Goal: Task Accomplishment & Management: Manage account settings

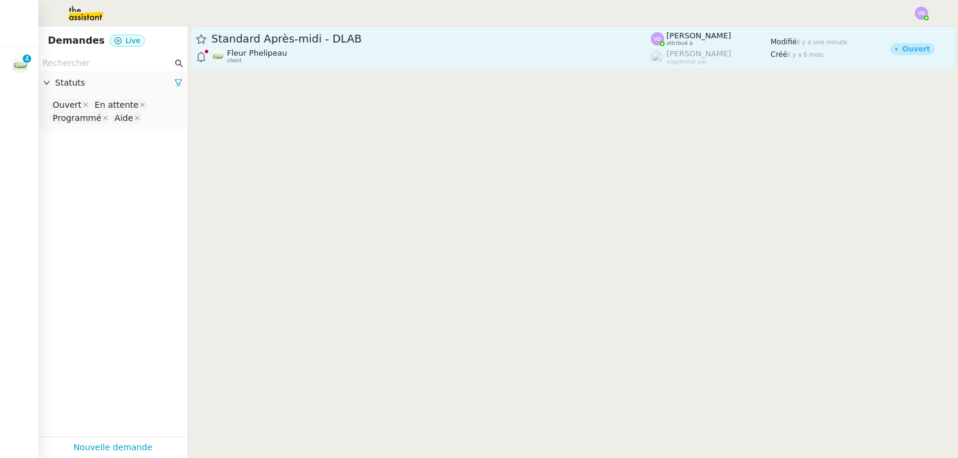
click at [266, 38] on span "Standard Après-midi - DLAB" at bounding box center [430, 39] width 439 height 11
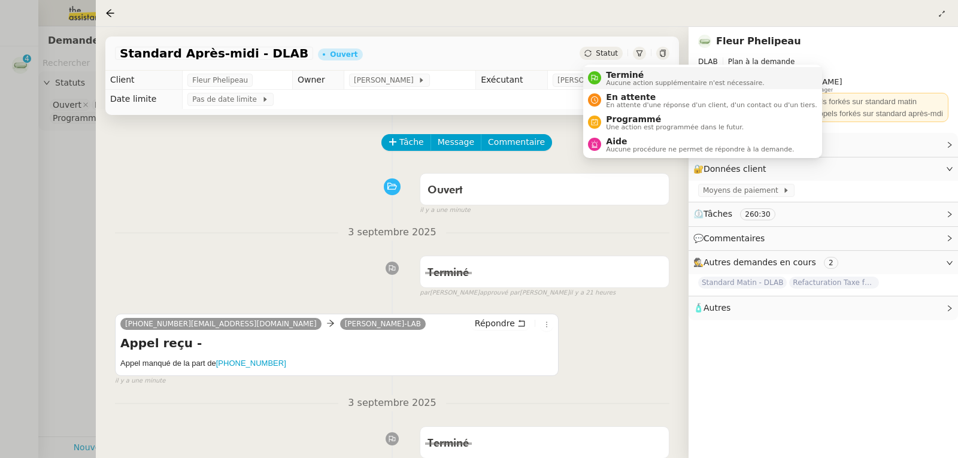
click at [608, 75] on span "Terminé" at bounding box center [685, 75] width 158 height 10
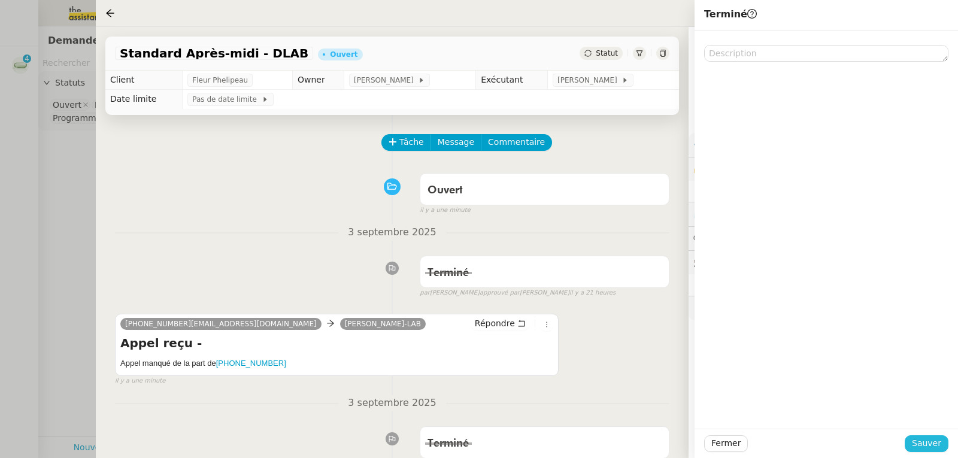
click at [932, 442] on span "Sauver" at bounding box center [926, 443] width 29 height 14
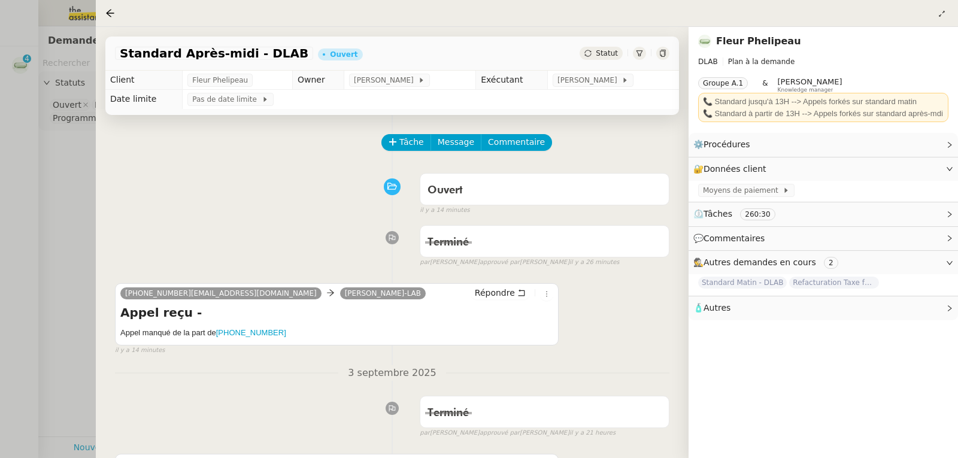
click at [11, 154] on div at bounding box center [479, 229] width 958 height 458
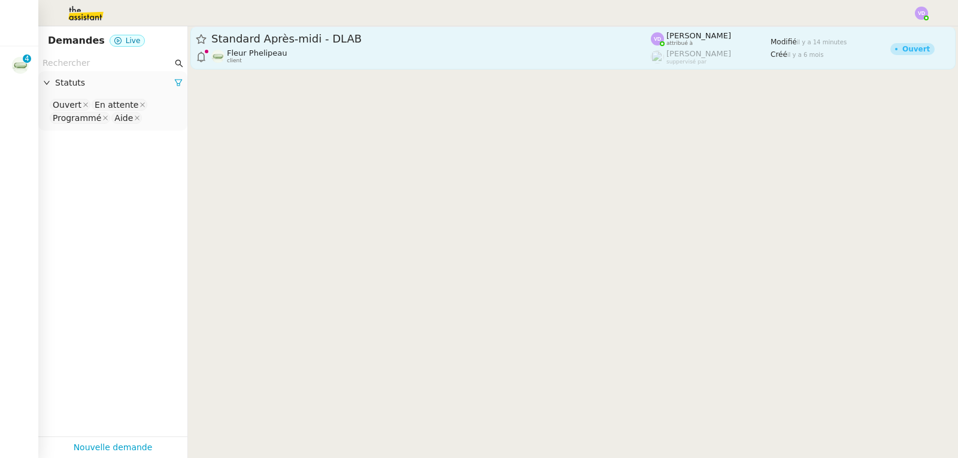
click at [260, 53] on span "Fleur Phelipeau" at bounding box center [257, 52] width 60 height 9
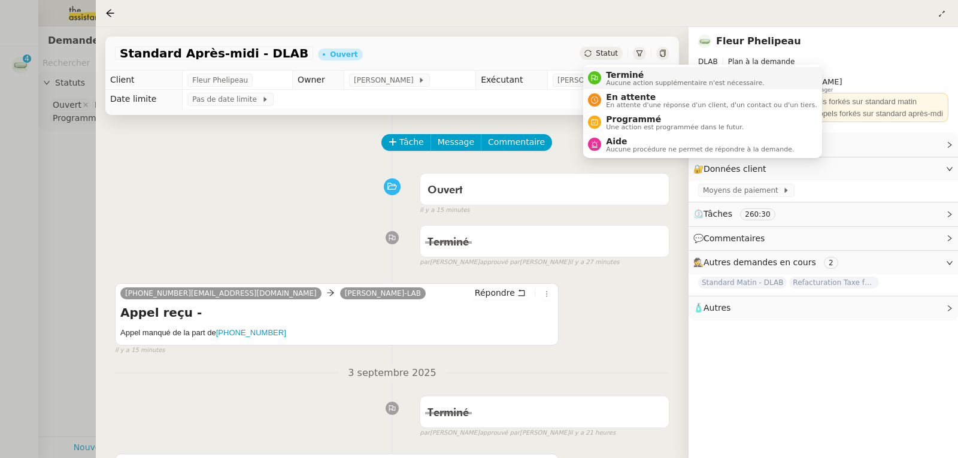
click at [617, 74] on span "Terminé" at bounding box center [685, 75] width 158 height 10
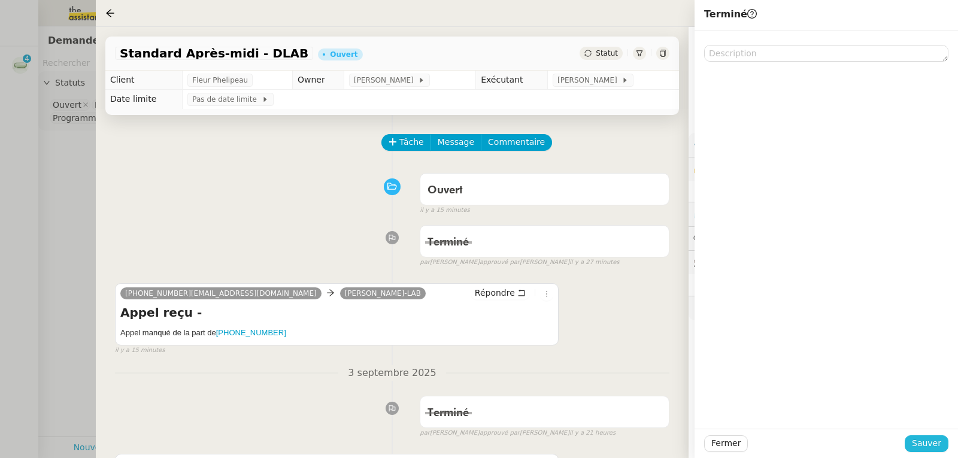
click at [927, 439] on span "Sauver" at bounding box center [926, 443] width 29 height 14
click at [22, 147] on div at bounding box center [479, 229] width 958 height 458
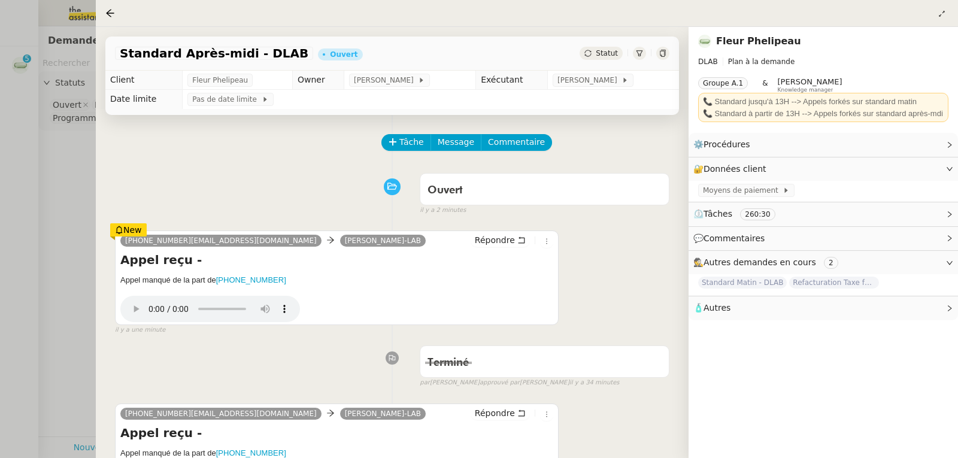
click at [44, 154] on div at bounding box center [479, 229] width 958 height 458
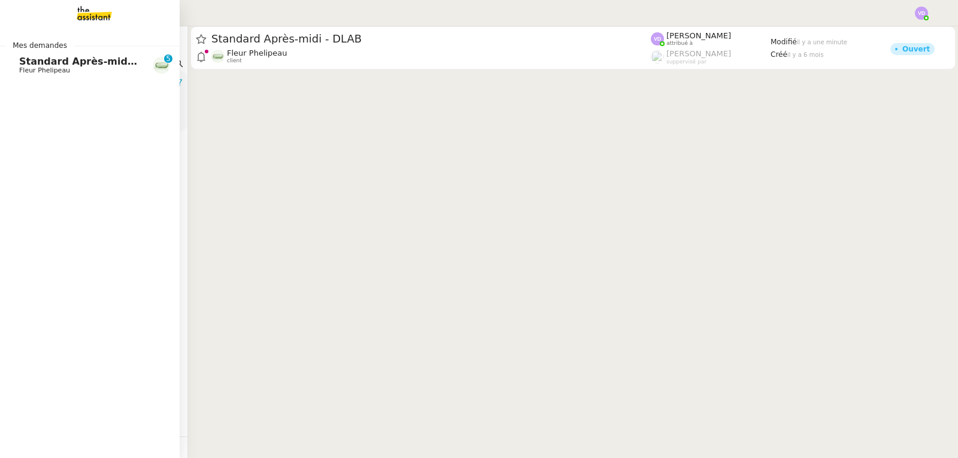
click at [38, 68] on span "Fleur Phelipeau" at bounding box center [44, 70] width 51 height 8
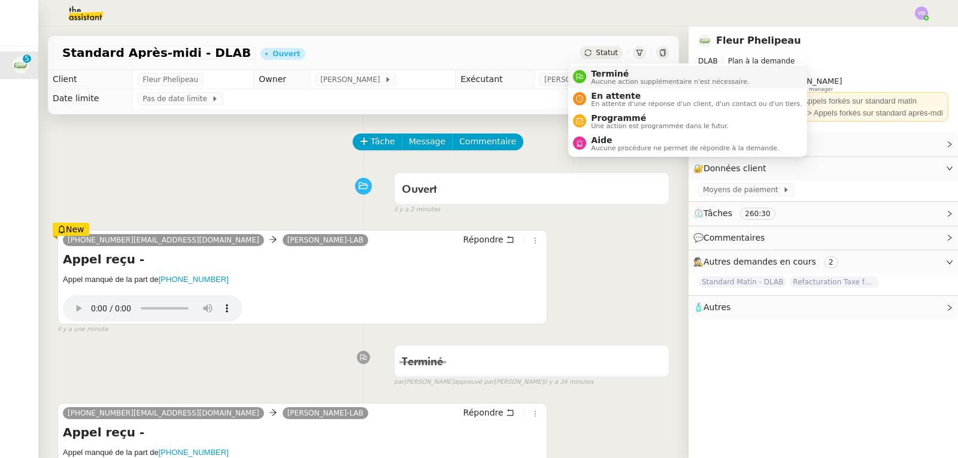
click at [598, 71] on span "Terminé" at bounding box center [670, 74] width 158 height 10
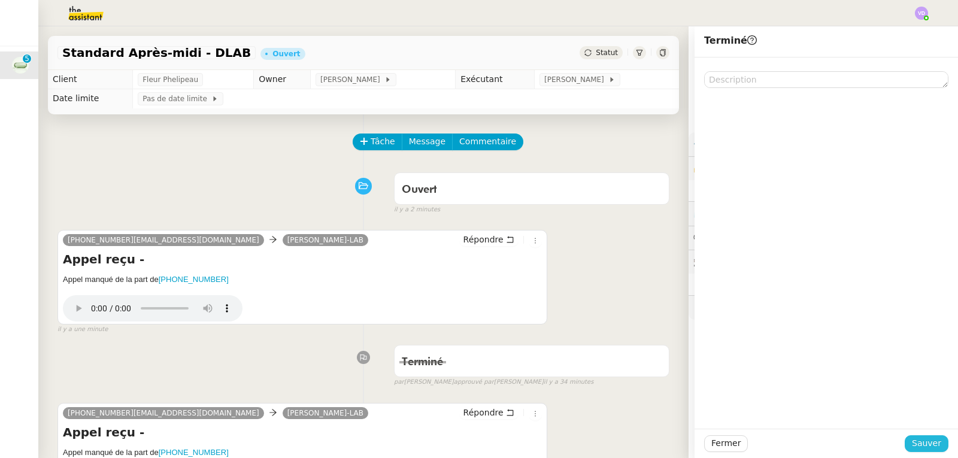
click at [925, 441] on span "Sauver" at bounding box center [926, 443] width 29 height 14
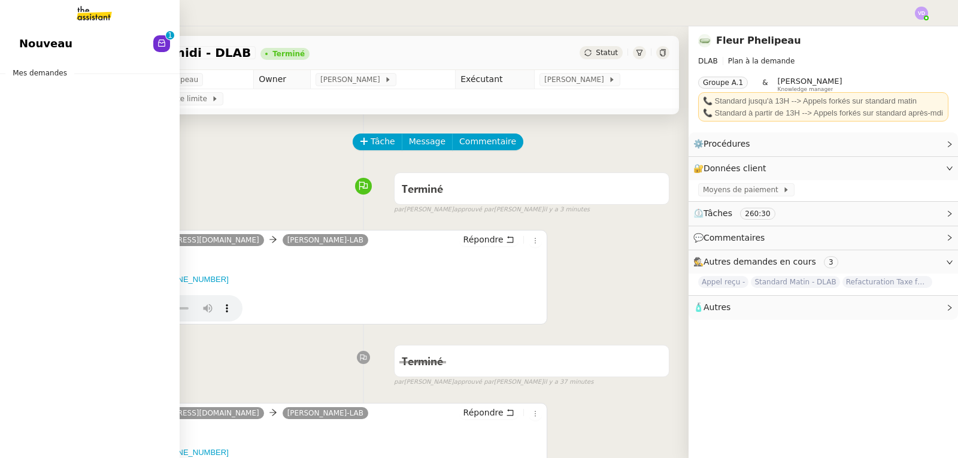
click at [70, 47] on link "Nouveau 0 1 2 3 4 5 6 7 8 9" at bounding box center [90, 44] width 180 height 28
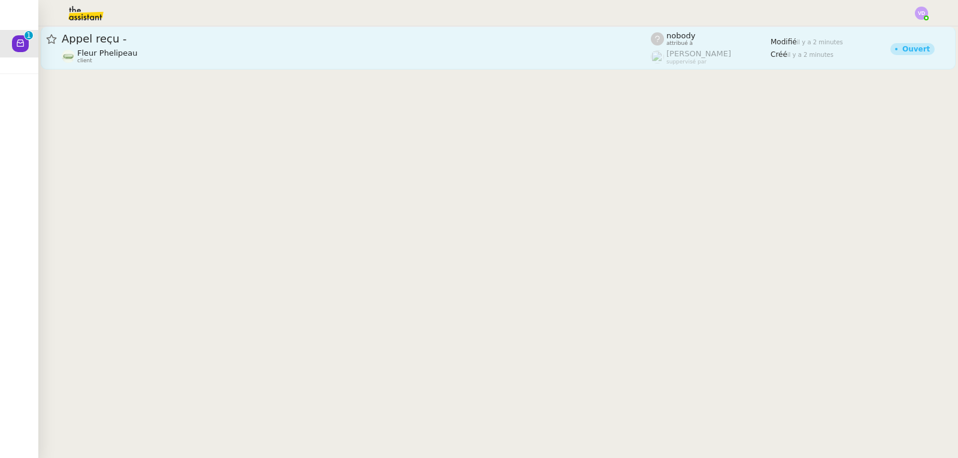
click at [277, 54] on div "Fleur Phelipeau client" at bounding box center [356, 56] width 589 height 16
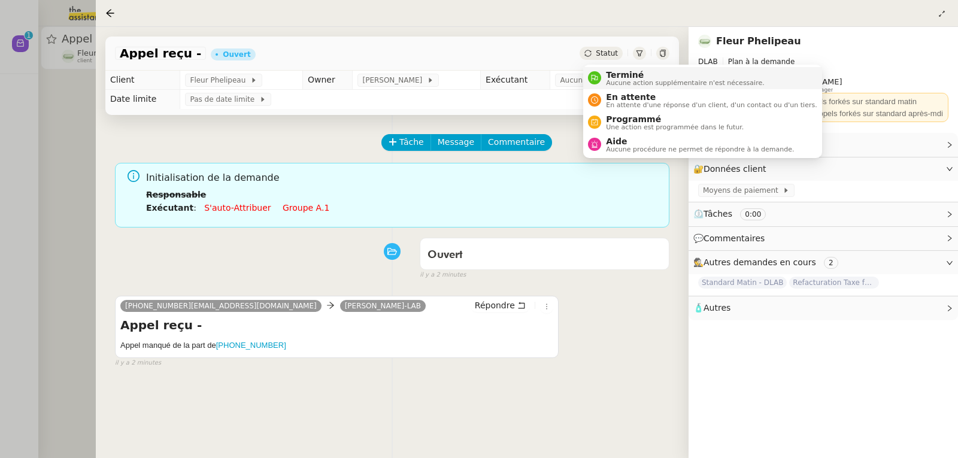
click at [617, 75] on span "Terminé" at bounding box center [685, 75] width 158 height 10
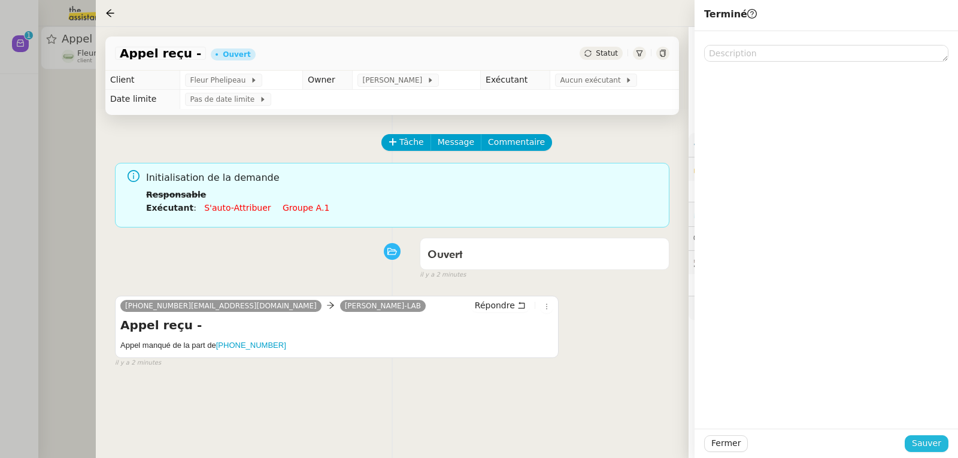
click at [920, 439] on span "Sauver" at bounding box center [926, 443] width 29 height 14
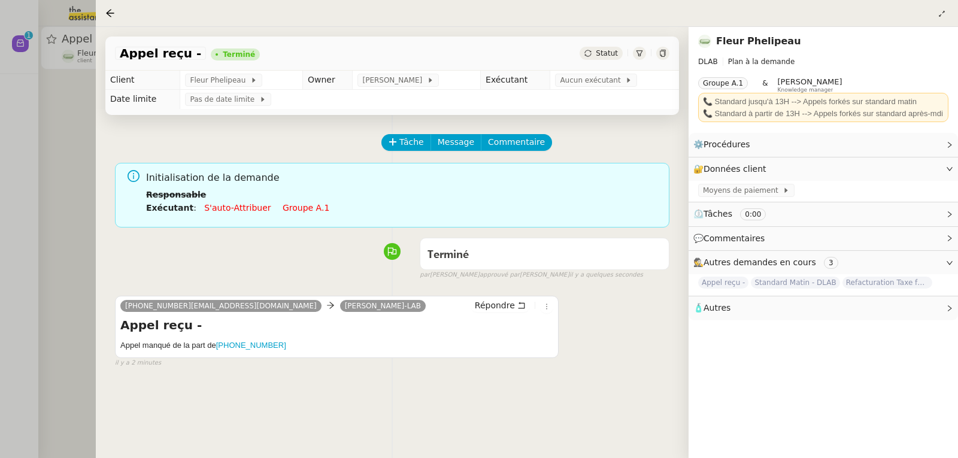
click at [66, 120] on div at bounding box center [479, 229] width 958 height 458
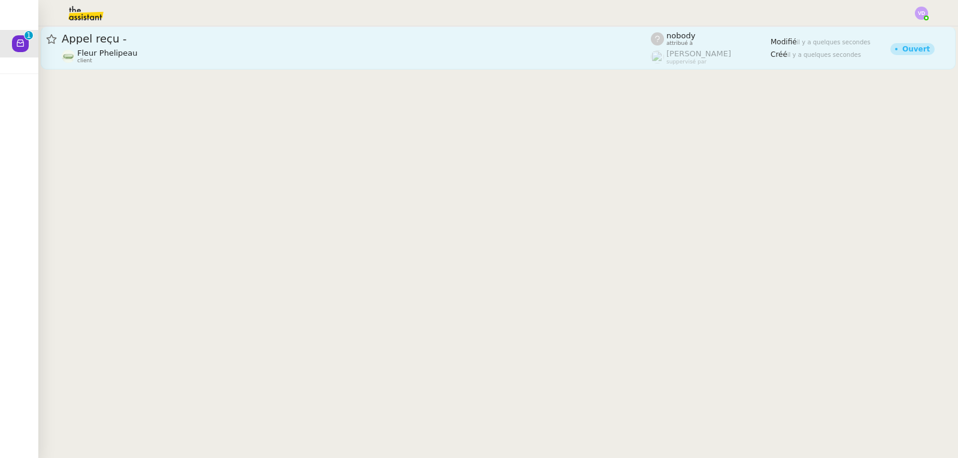
click at [143, 68] on link "Appel reçu - Fleur Phelipeau client nobody attribué à [PERSON_NAME] suppervisé …" at bounding box center [498, 47] width 915 height 43
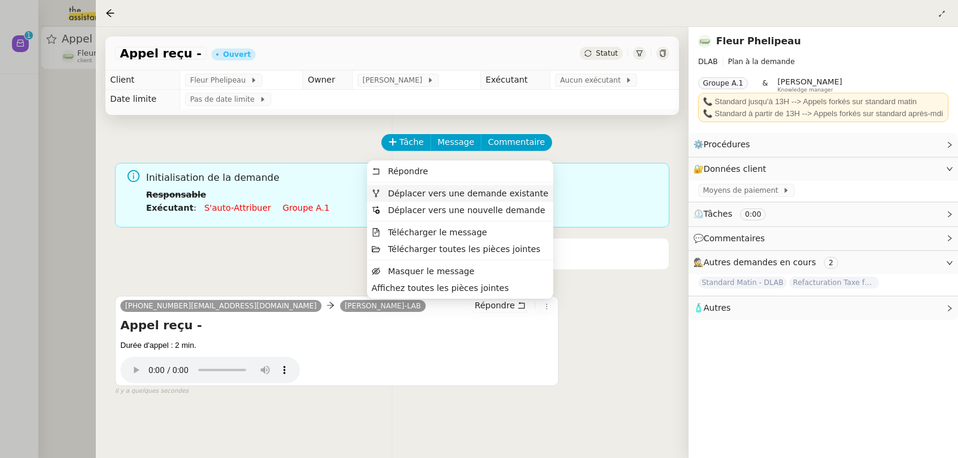
click at [524, 192] on span "Déplacer vers une demande existante" at bounding box center [468, 194] width 160 height 10
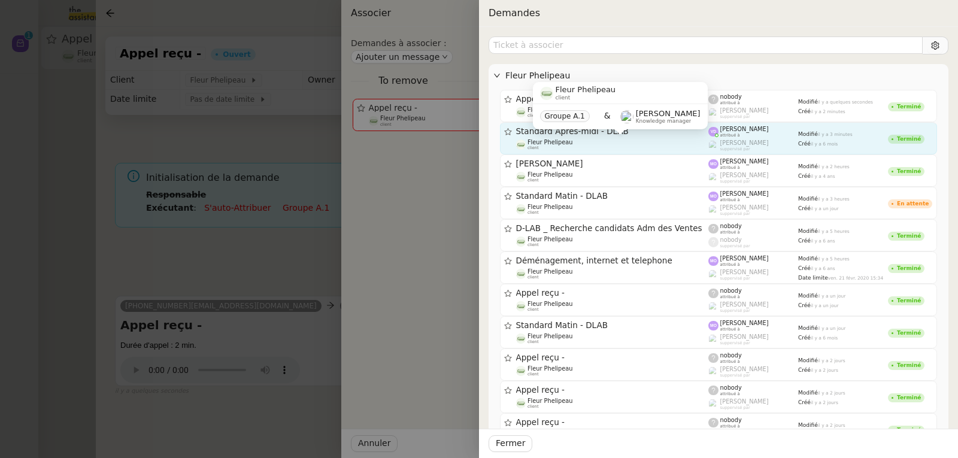
click at [571, 137] on div "Fleur Phelipeau client Groupe A.1 & [PERSON_NAME] Knowledge manager" at bounding box center [620, 110] width 175 height 56
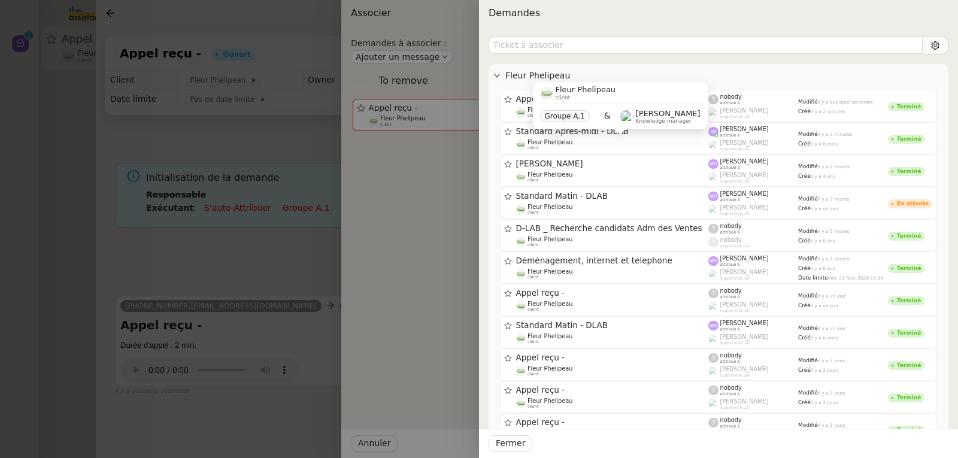
click at [550, 137] on div "Fleur Phelipeau client Groupe A.1 & [PERSON_NAME] Knowledge manager" at bounding box center [620, 110] width 175 height 56
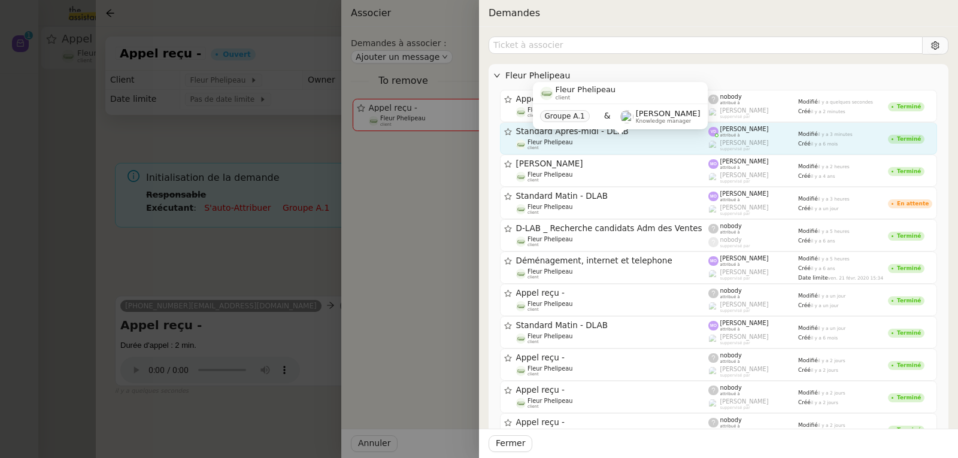
click at [571, 138] on div "Fleur Phelipeau client Groupe A.1 & [PERSON_NAME] Knowledge manager" at bounding box center [620, 110] width 175 height 56
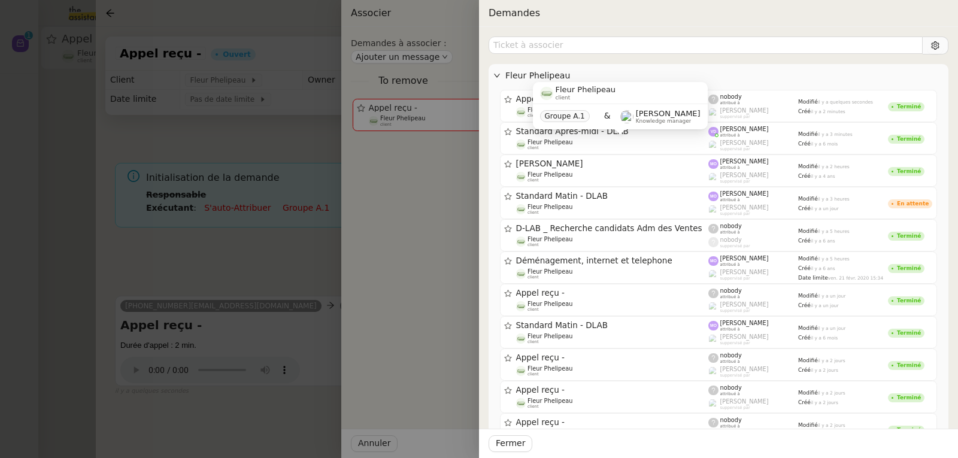
click at [542, 137] on div "Fleur Phelipeau client Groupe A.1 & [PERSON_NAME] Knowledge manager" at bounding box center [620, 110] width 175 height 56
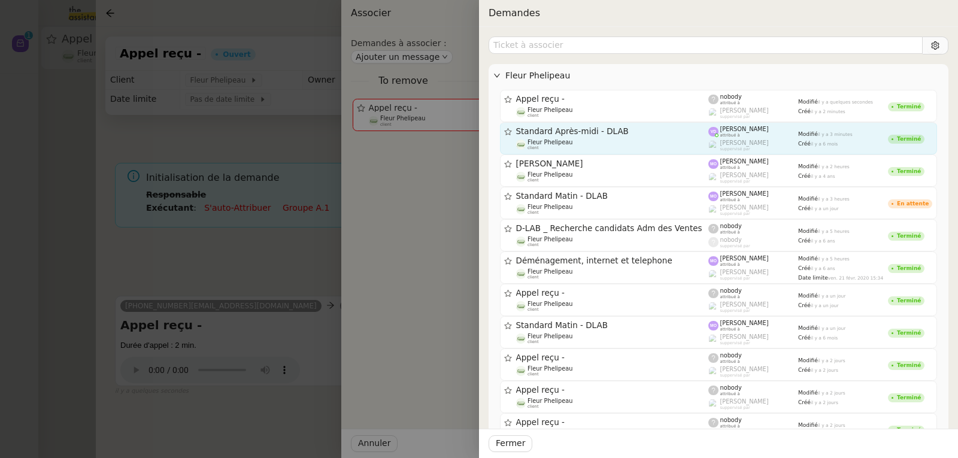
click at [531, 128] on span "Standard Après-midi - DLAB" at bounding box center [612, 132] width 193 height 8
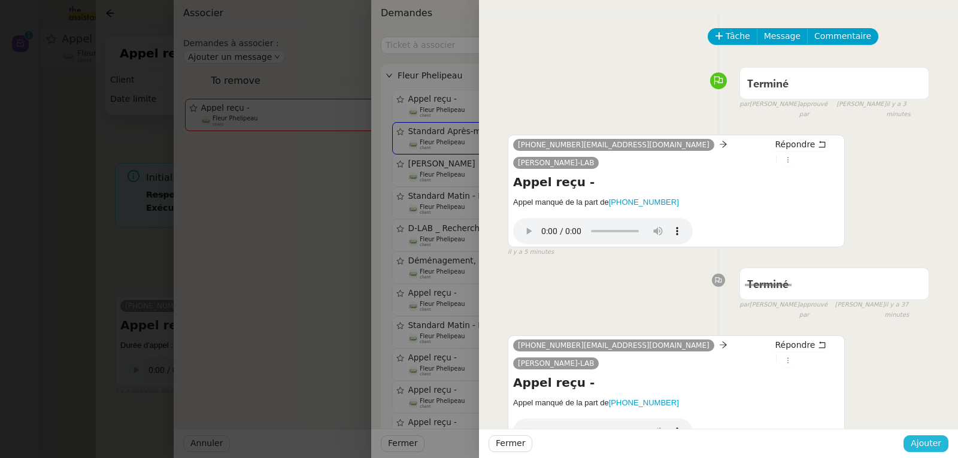
click at [930, 447] on span "Ajouter" at bounding box center [926, 443] width 31 height 14
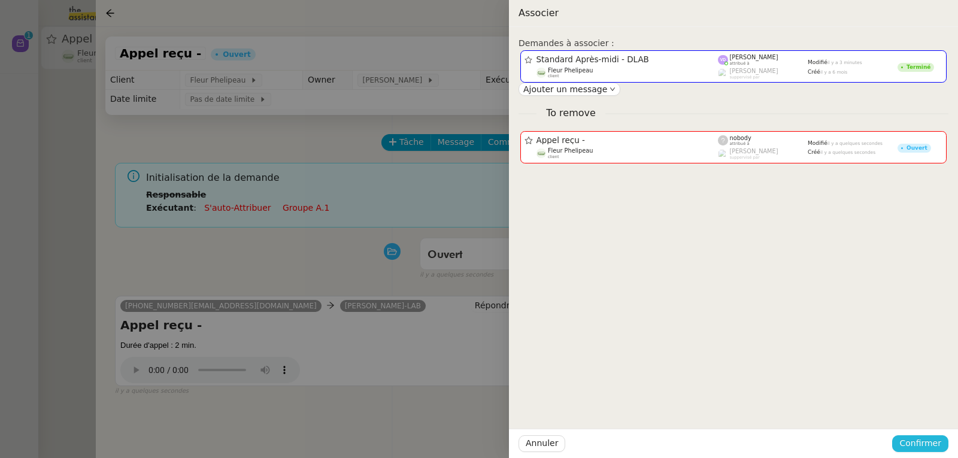
click at [902, 442] on button "Confirmer" at bounding box center [920, 443] width 56 height 17
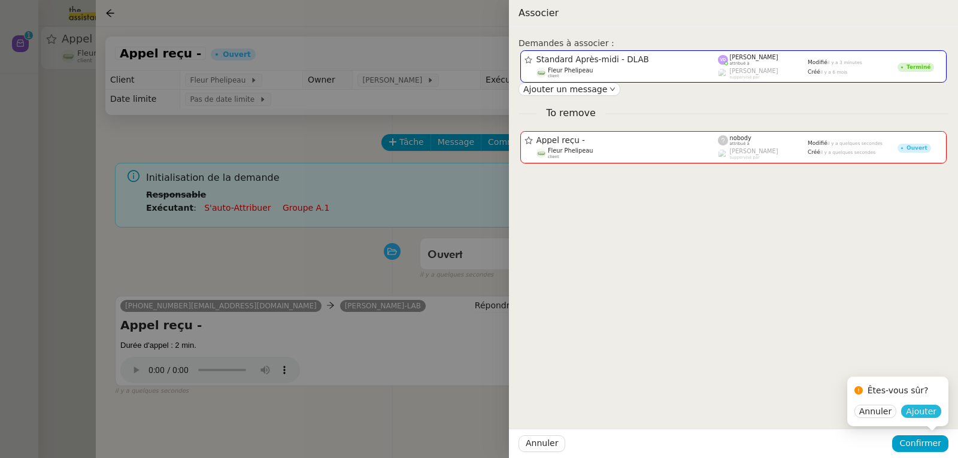
click at [918, 417] on span "Ajouter" at bounding box center [921, 411] width 31 height 12
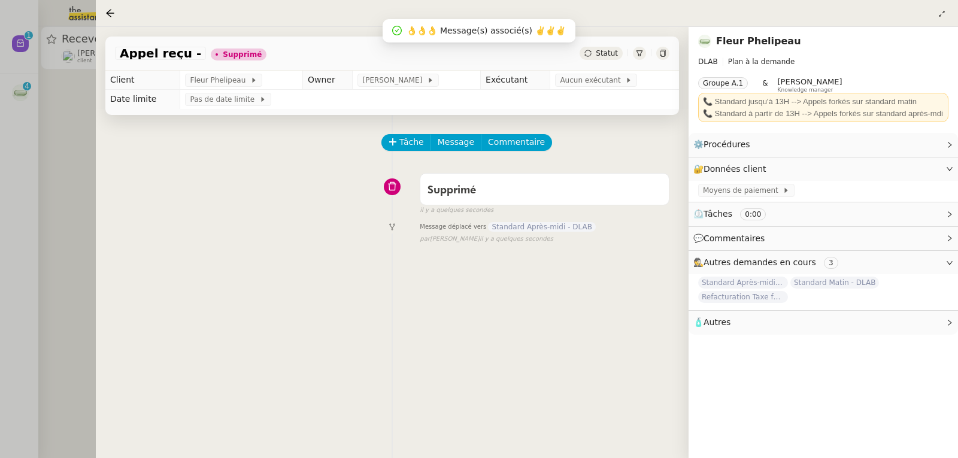
click at [104, 173] on div "Tâche Message Commentaire Veuillez patienter une erreur s'est produite 👌👌👌 mess…" at bounding box center [392, 344] width 593 height 458
click at [19, 131] on div at bounding box center [479, 229] width 958 height 458
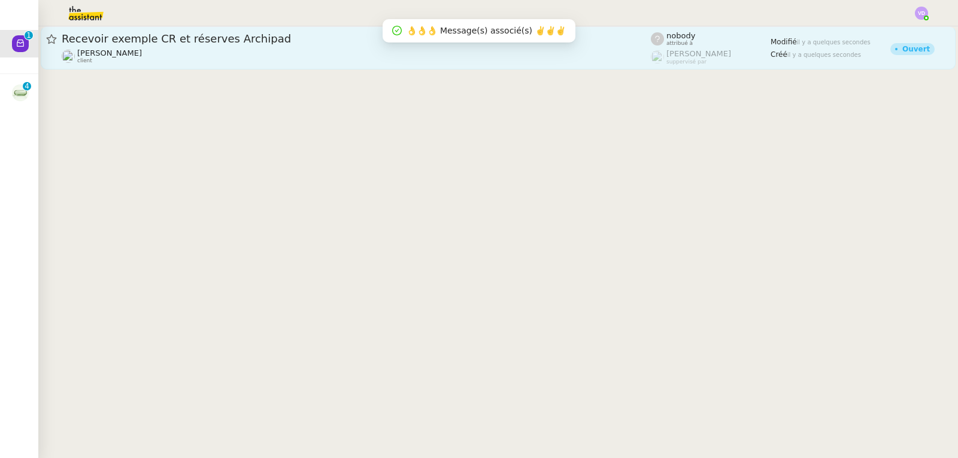
click at [223, 52] on div "[PERSON_NAME] client" at bounding box center [356, 56] width 589 height 16
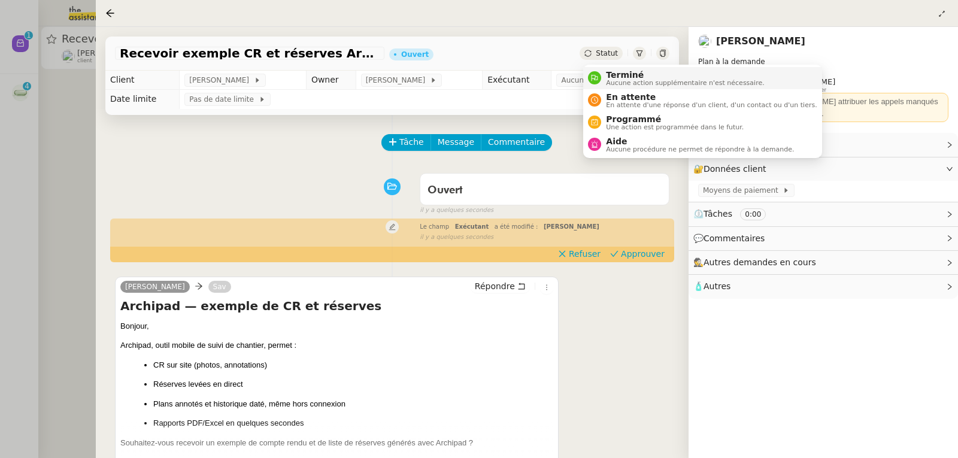
click at [608, 72] on span "Terminé" at bounding box center [685, 75] width 158 height 10
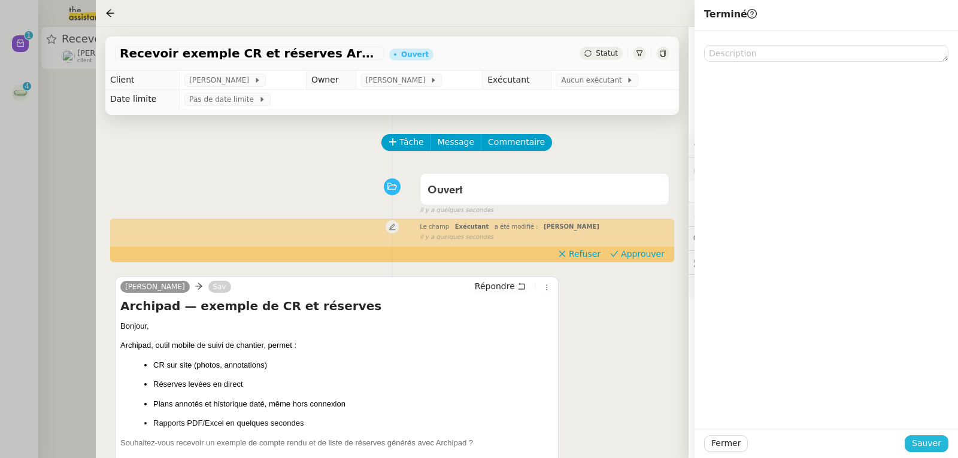
click at [926, 442] on span "Sauver" at bounding box center [926, 443] width 29 height 14
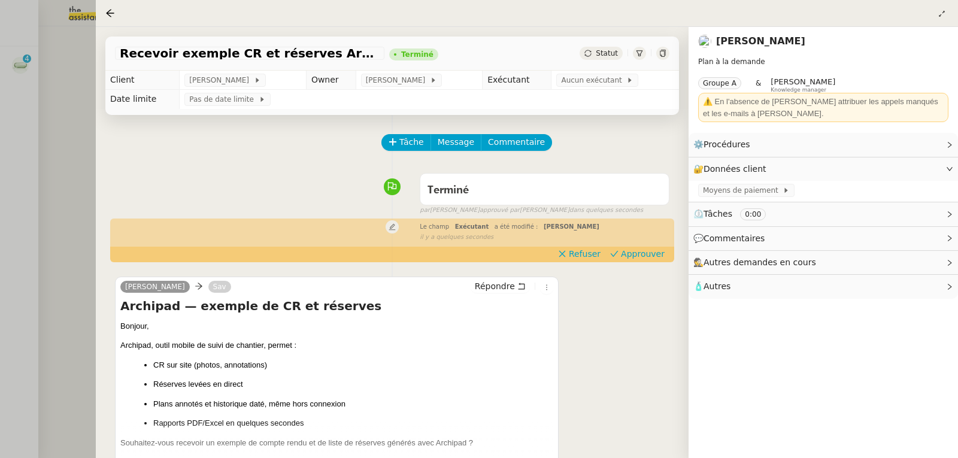
click at [87, 133] on div at bounding box center [479, 229] width 958 height 458
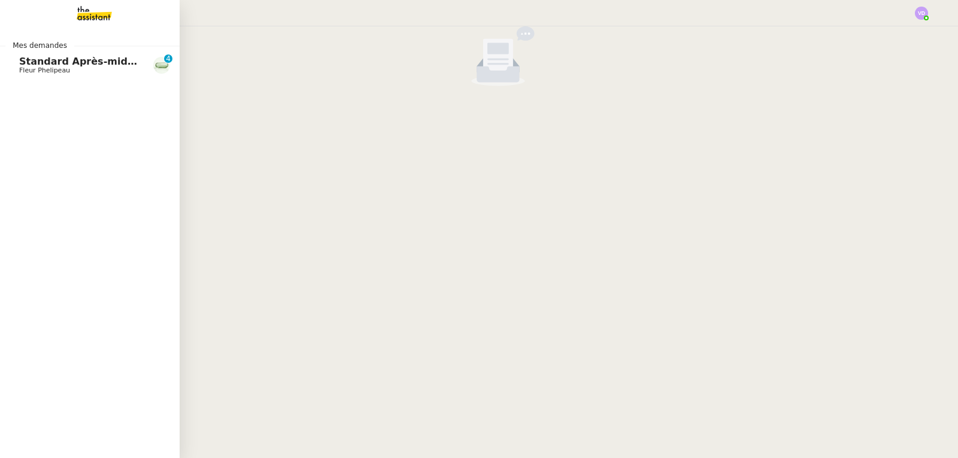
click at [43, 65] on span "Standard Après-midi - DLAB" at bounding box center [94, 61] width 151 height 11
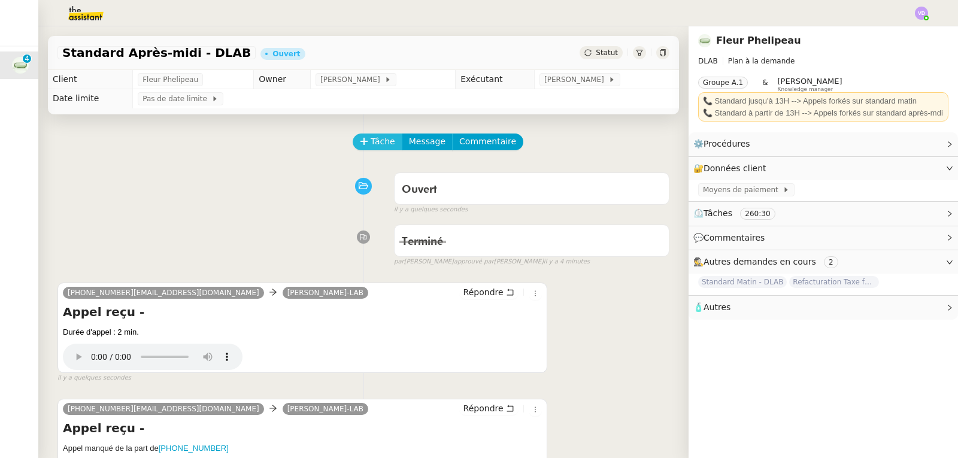
click at [377, 146] on span "Tâche" at bounding box center [383, 142] width 25 height 14
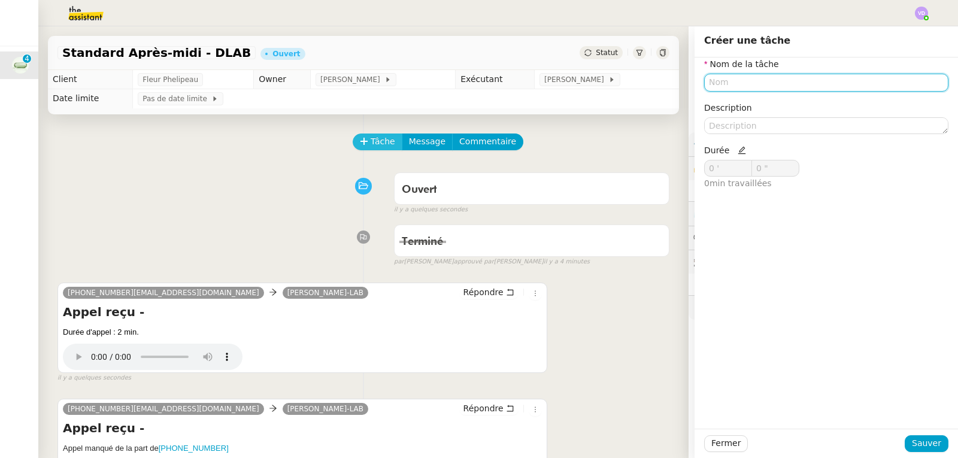
type input "p"
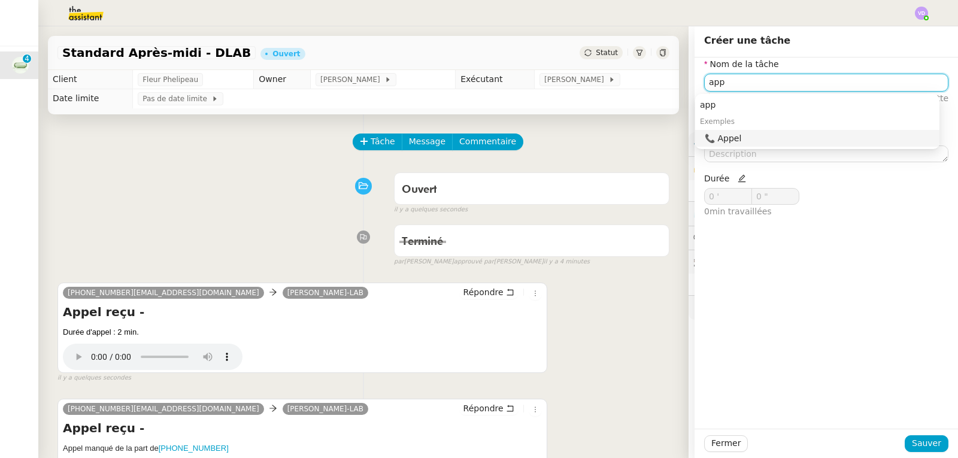
click at [731, 134] on div "📞 Appel" at bounding box center [820, 138] width 230 height 11
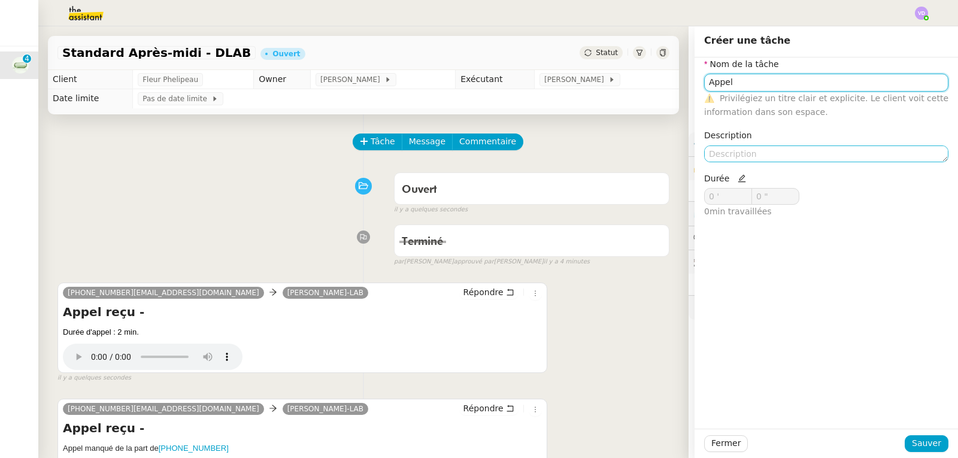
type input "Appel"
click at [727, 150] on textarea at bounding box center [826, 153] width 244 height 17
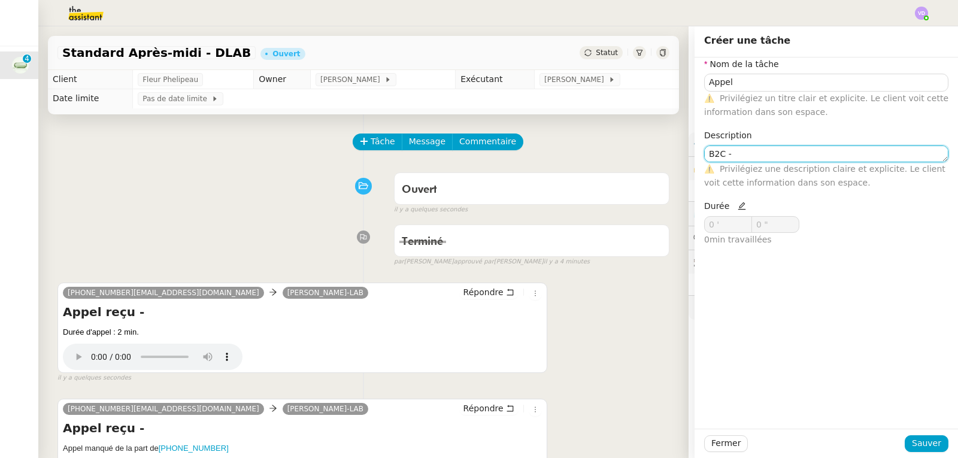
paste textarea "Ahlem LARBI"
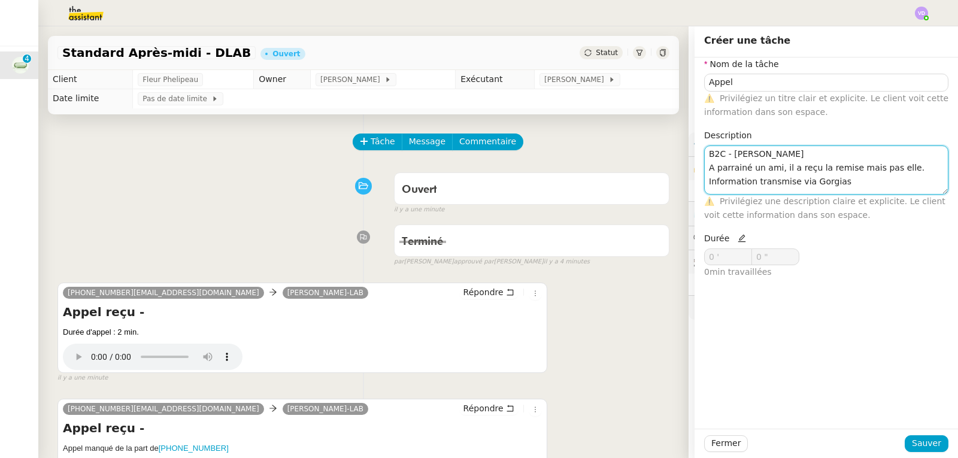
type textarea "B2C - [PERSON_NAME] A parrainé un ami, il a reçu la remise mais pas elle. Infor…"
click at [738, 239] on icon at bounding box center [742, 239] width 8 height 8
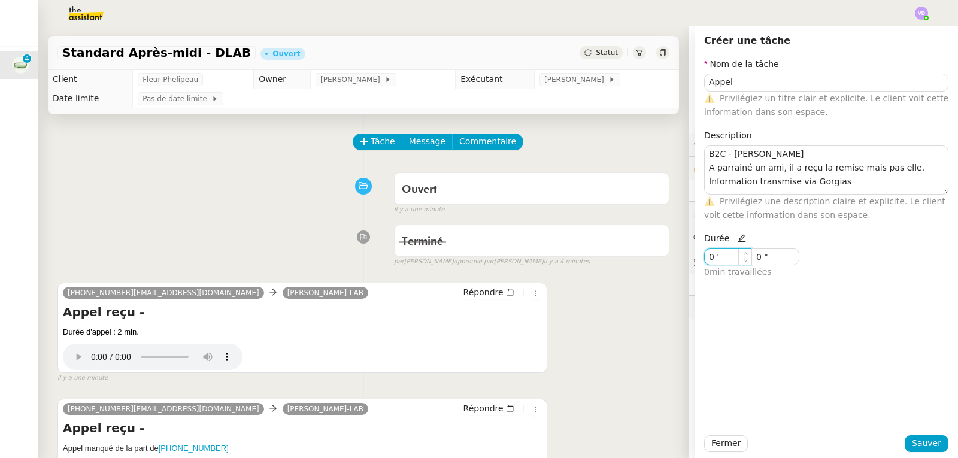
drag, startPoint x: 715, startPoint y: 256, endPoint x: 689, endPoint y: 258, distance: 25.9
click at [694, 258] on div "Nom de la tâche Appel ⚠️ Privilégiez un titre clair et explicite. Le client voi…" at bounding box center [825, 172] width 263 height 231
type input "4 '"
click at [926, 448] on span "Sauver" at bounding box center [926, 443] width 29 height 14
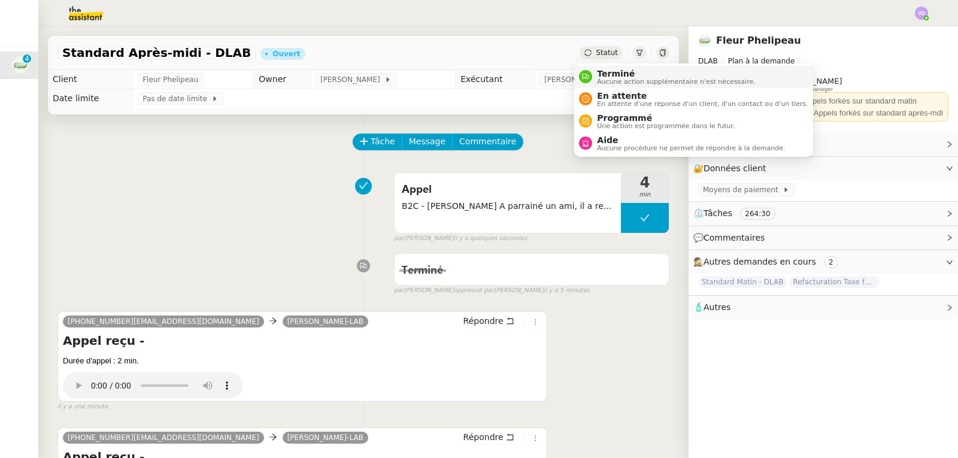
click at [601, 77] on span "Terminé" at bounding box center [676, 74] width 158 height 10
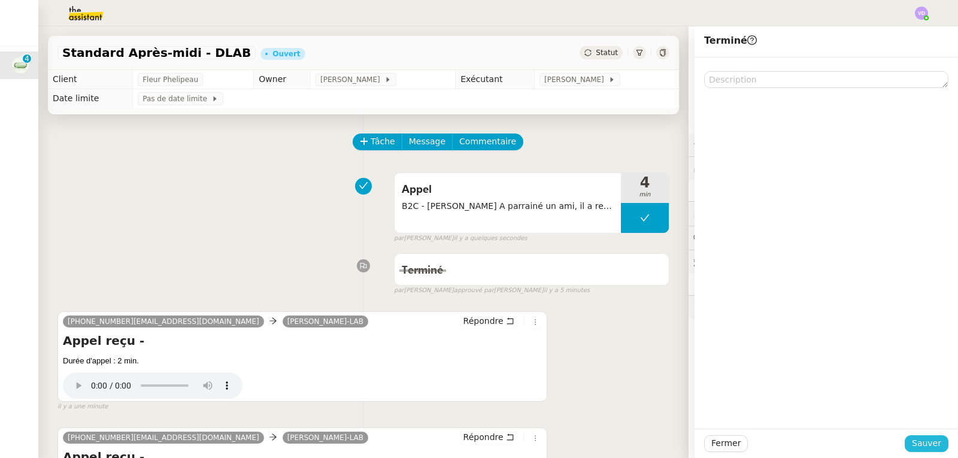
click at [920, 442] on span "Sauver" at bounding box center [926, 443] width 29 height 14
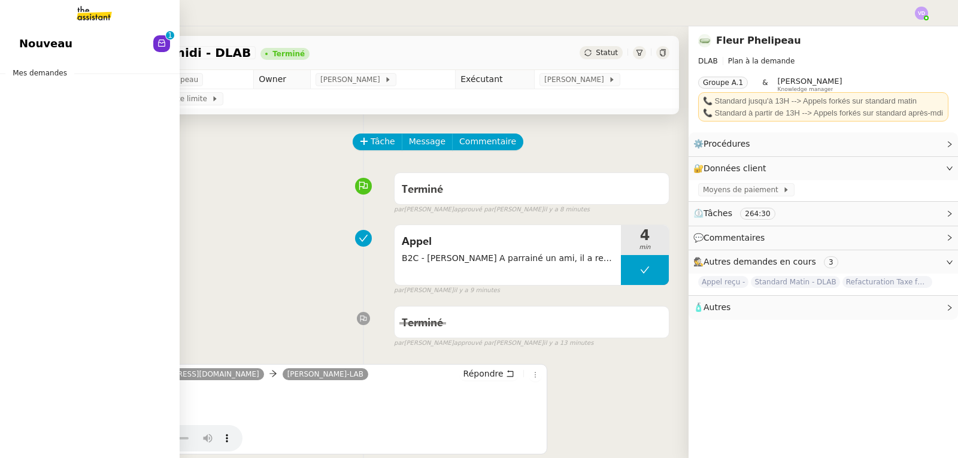
click at [50, 48] on span "Nouveau" at bounding box center [45, 44] width 53 height 18
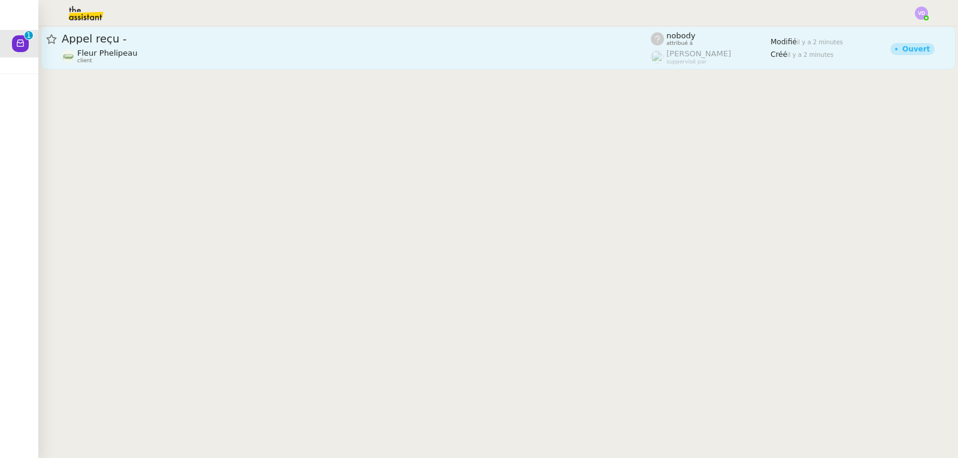
click at [359, 53] on div "Fleur Phelipeau client" at bounding box center [356, 56] width 589 height 16
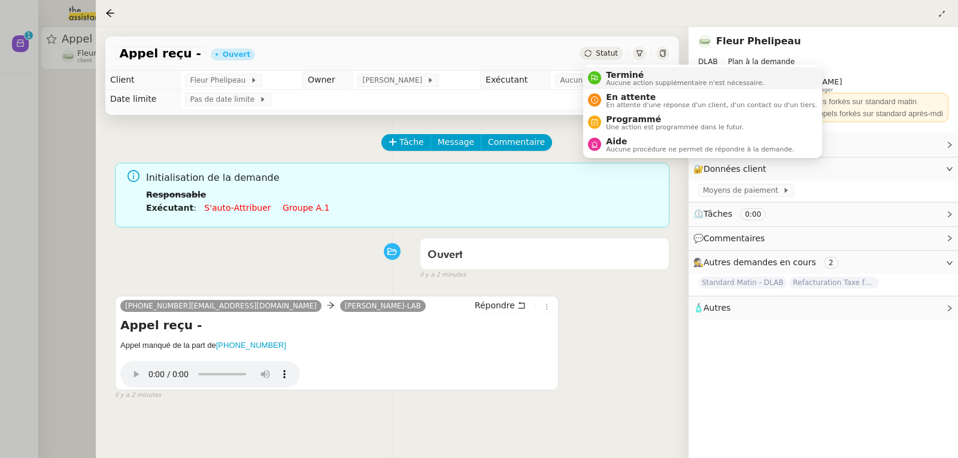
click at [614, 74] on span "Terminé" at bounding box center [685, 75] width 158 height 10
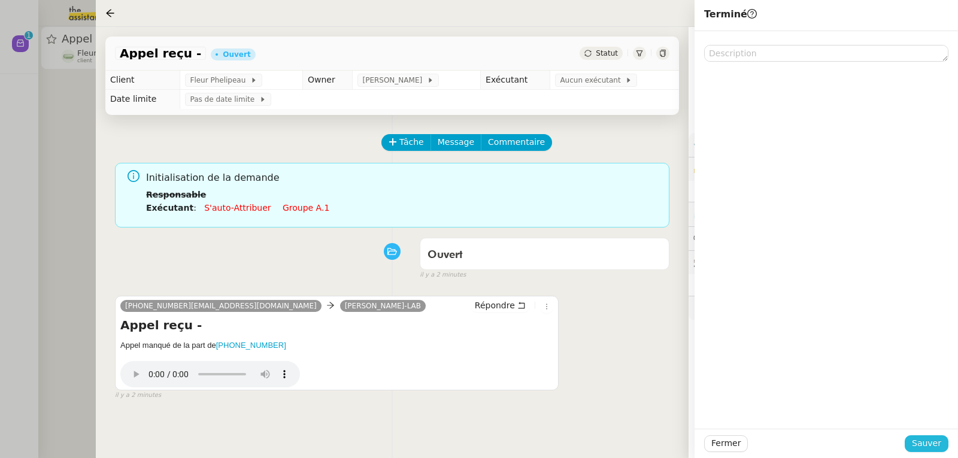
click at [926, 441] on span "Sauver" at bounding box center [926, 443] width 29 height 14
